Goal: Find specific page/section: Find specific page/section

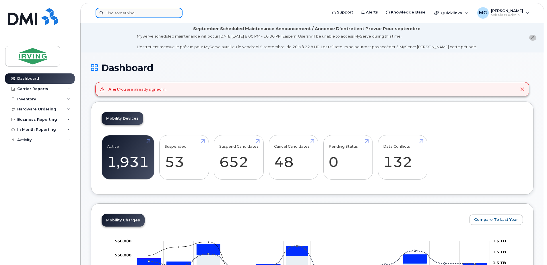
click at [130, 13] on input at bounding box center [138, 13] width 87 height 10
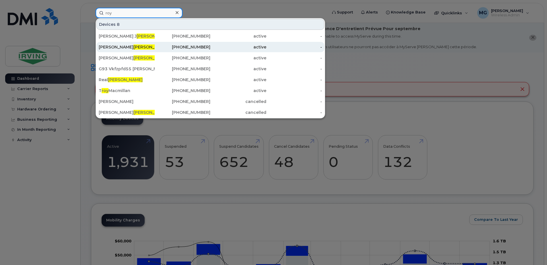
type input "roy"
click at [113, 49] on div "Bridget Roy" at bounding box center [127, 47] width 56 height 6
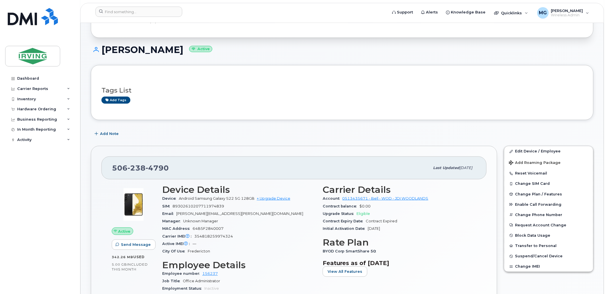
scroll to position [95, 0]
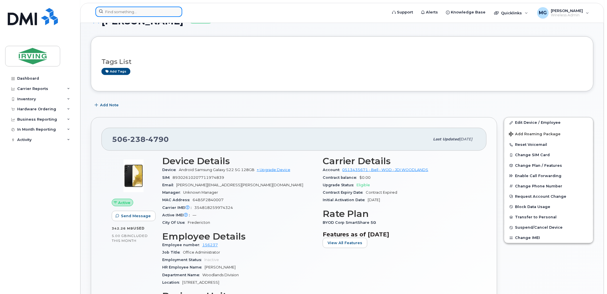
click at [141, 8] on input at bounding box center [138, 12] width 87 height 10
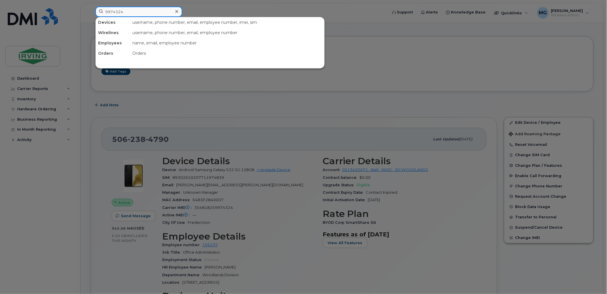
type input "9974324"
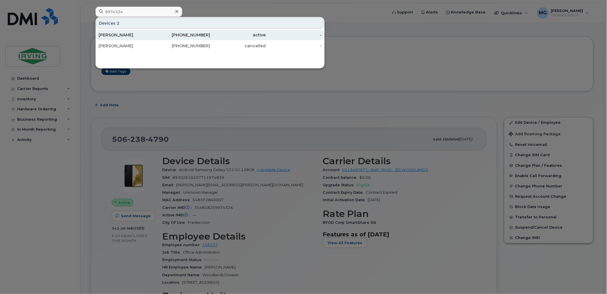
click at [124, 35] on div "[PERSON_NAME]" at bounding box center [127, 35] width 56 height 6
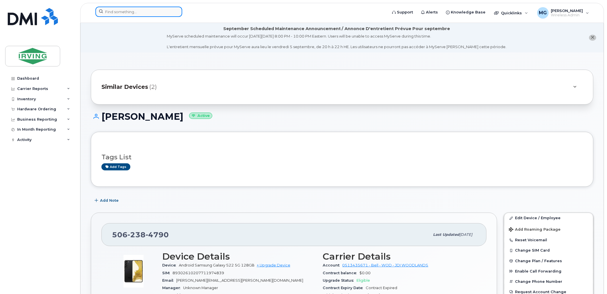
click at [122, 13] on input at bounding box center [138, 12] width 87 height 10
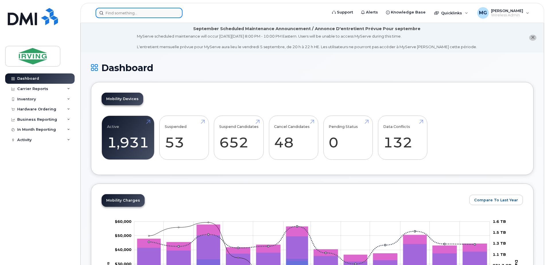
click at [118, 13] on input at bounding box center [138, 13] width 87 height 10
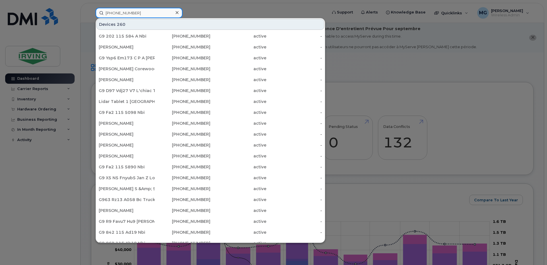
type input "506-326-9844"
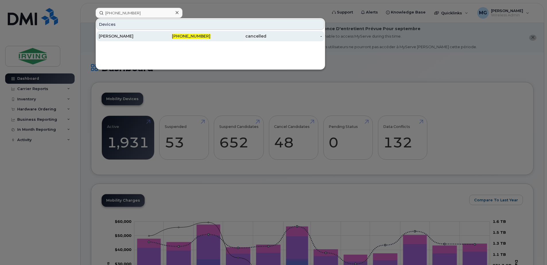
click at [132, 35] on div "[PERSON_NAME]" at bounding box center [127, 36] width 56 height 6
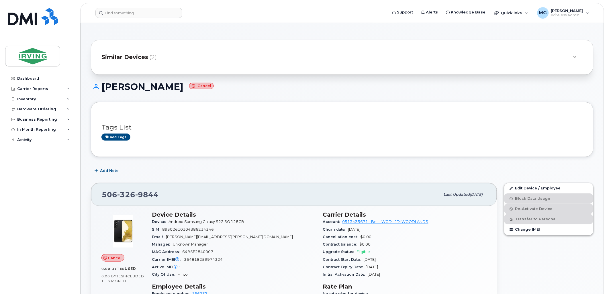
scroll to position [95, 0]
